Goal: Information Seeking & Learning: Learn about a topic

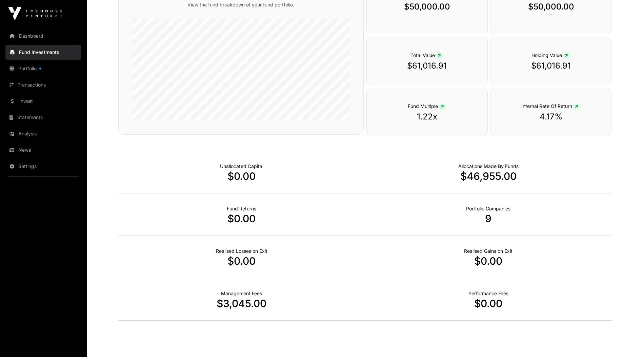
scroll to position [129, 0]
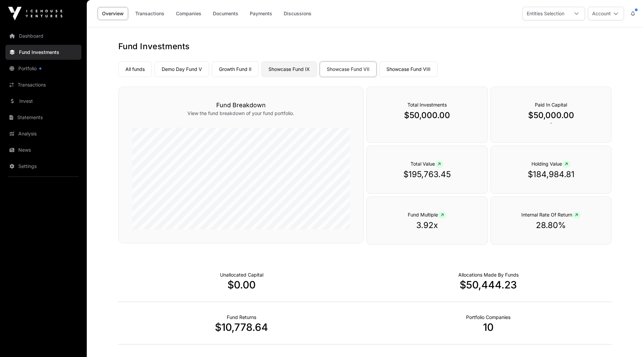
click at [295, 71] on link "Showcase Fund IX" at bounding box center [289, 69] width 56 height 16
click at [240, 71] on link "Growth Fund II" at bounding box center [235, 69] width 47 height 16
click at [183, 72] on link "Demo Day Fund V" at bounding box center [182, 69] width 55 height 16
click at [400, 72] on link "Showcase Fund VIII" at bounding box center [408, 69] width 58 height 16
click at [340, 69] on link "Showcase Fund VII" at bounding box center [348, 69] width 57 height 16
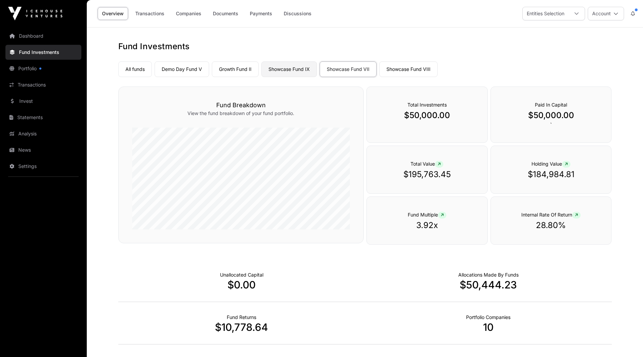
click at [294, 69] on link "Showcase Fund IX" at bounding box center [289, 69] width 56 height 16
click at [228, 69] on link "Growth Fund II" at bounding box center [235, 69] width 47 height 16
click at [187, 71] on link "Demo Day Fund V" at bounding box center [182, 69] width 55 height 16
